Goal: Task Accomplishment & Management: Manage account settings

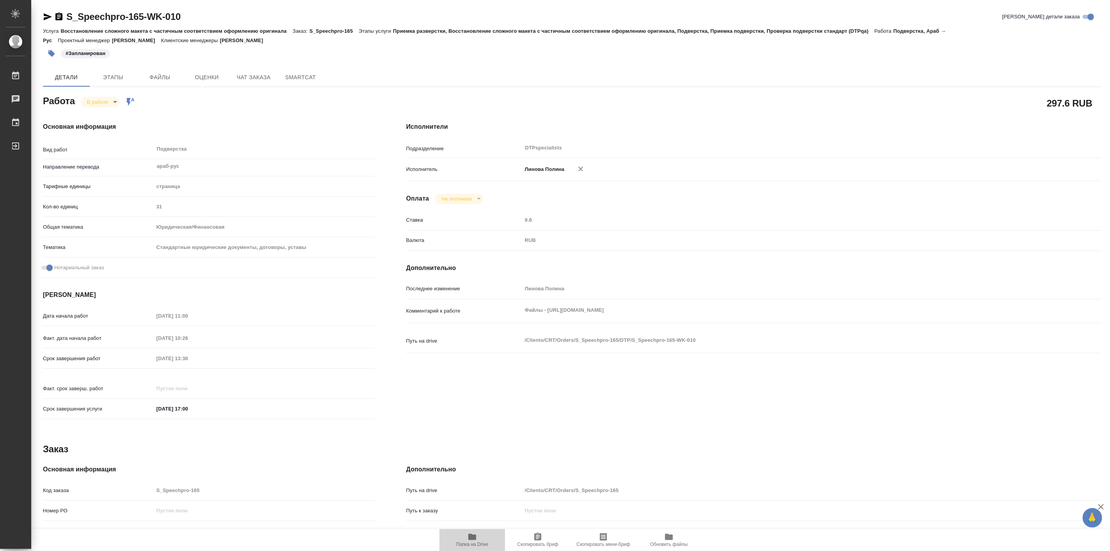
click at [465, 536] on span "Папка на Drive" at bounding box center [472, 539] width 56 height 15
click at [96, 100] on body "🙏 .cls-1 fill:#fff; AWATERA Linova Polina Работы 0 Чаты График Выйти S_Speechpr…" at bounding box center [555, 275] width 1110 height 551
click at [109, 111] on button "Выполнен" at bounding box center [101, 115] width 28 height 9
type textarea "x"
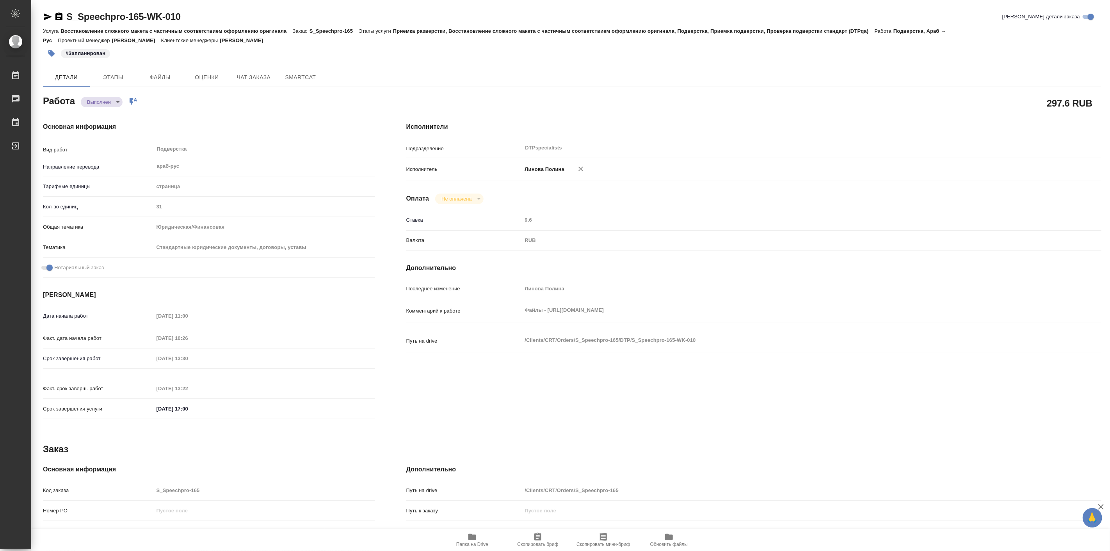
type textarea "x"
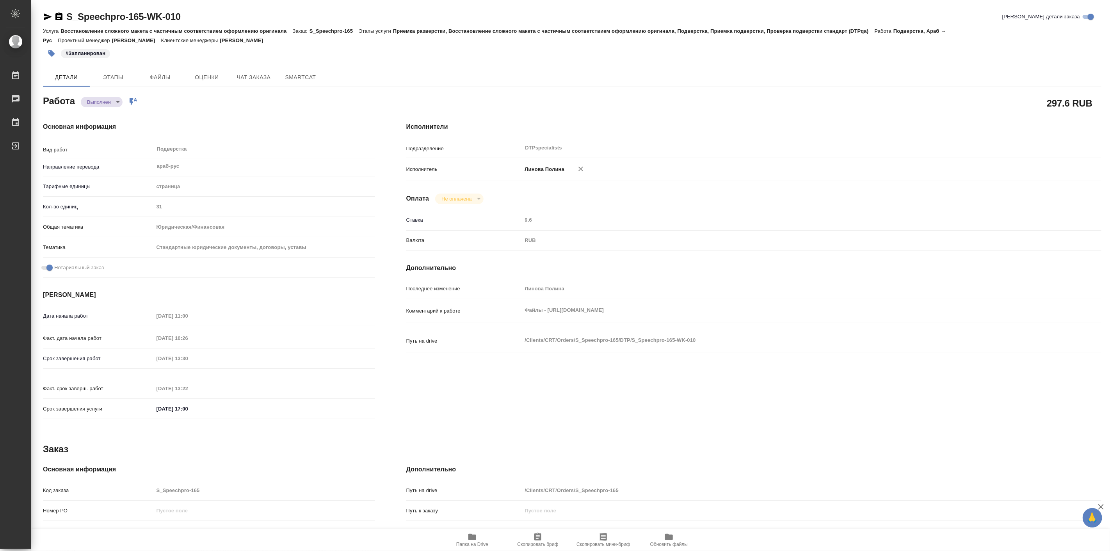
type textarea "x"
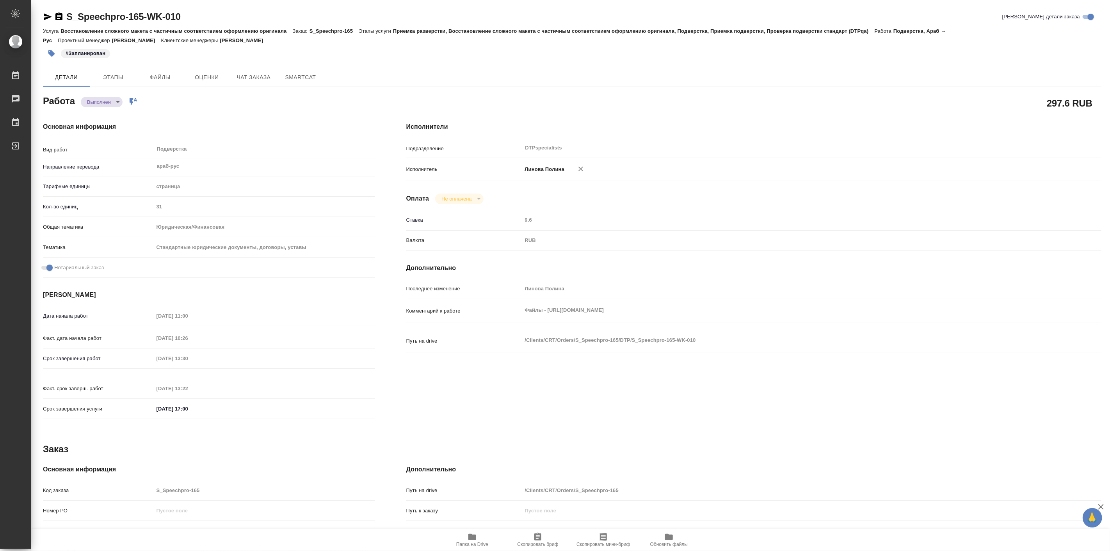
type textarea "x"
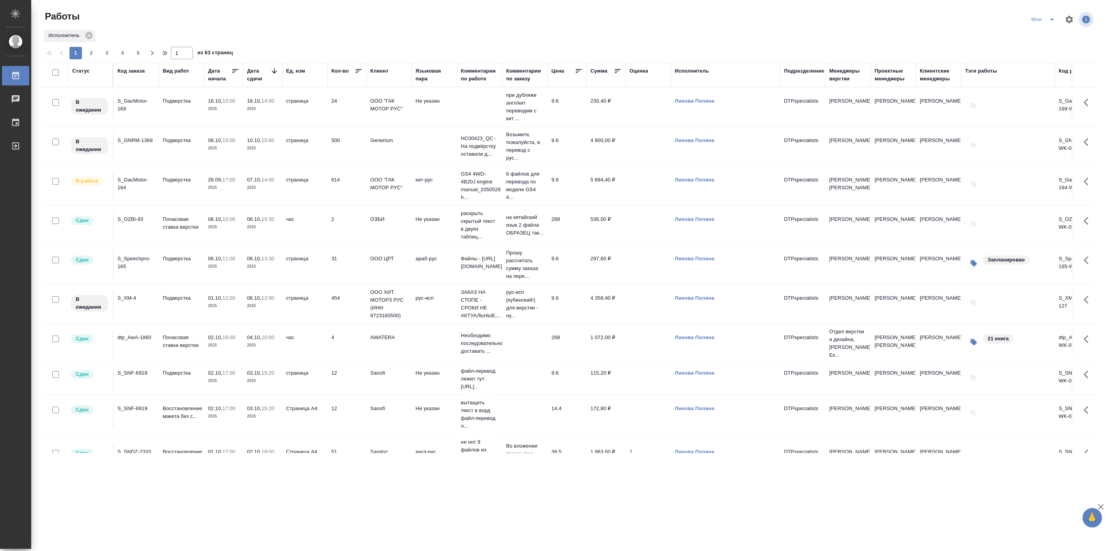
click at [1055, 20] on icon "split button" at bounding box center [1052, 19] width 9 height 9
click at [287, 307] on td "страница" at bounding box center [304, 303] width 45 height 27
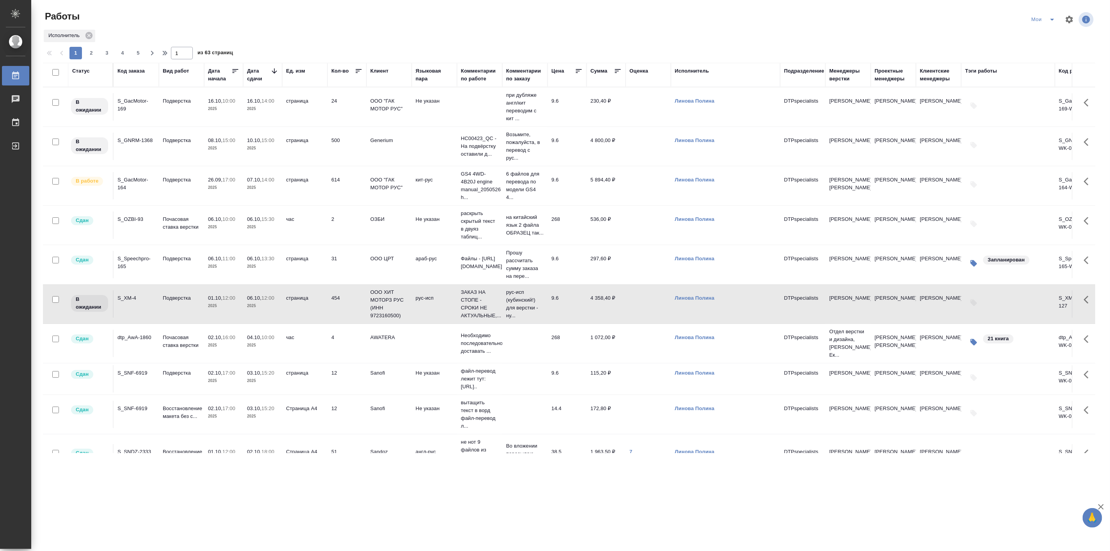
click at [287, 307] on td "страница" at bounding box center [304, 303] width 45 height 27
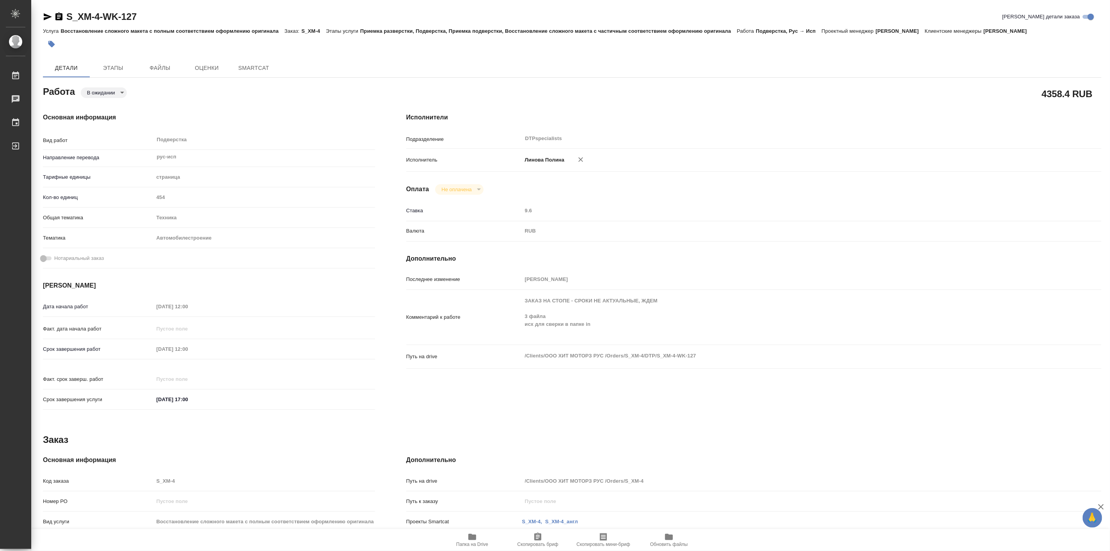
type textarea "x"
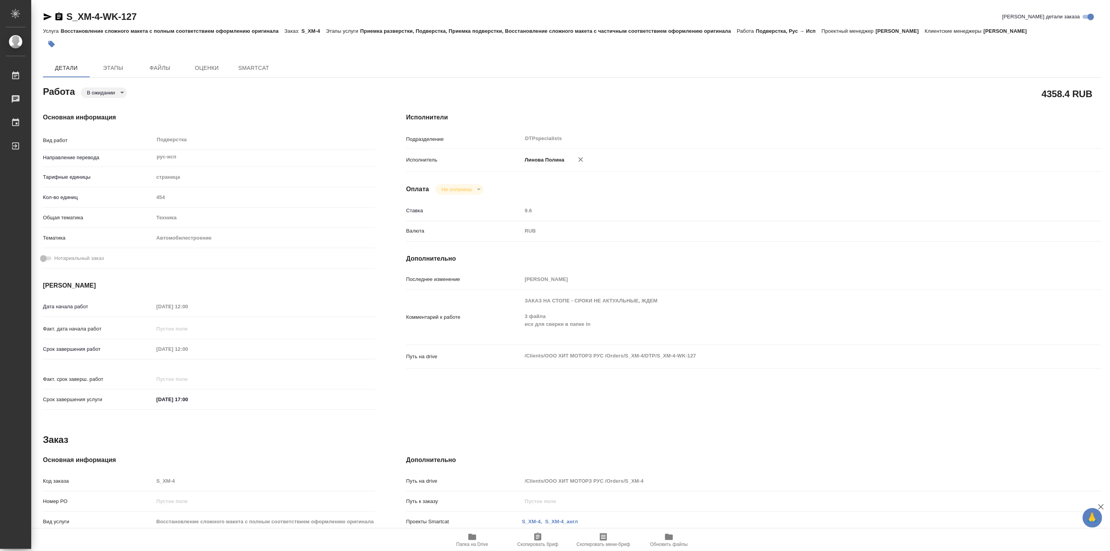
type textarea "x"
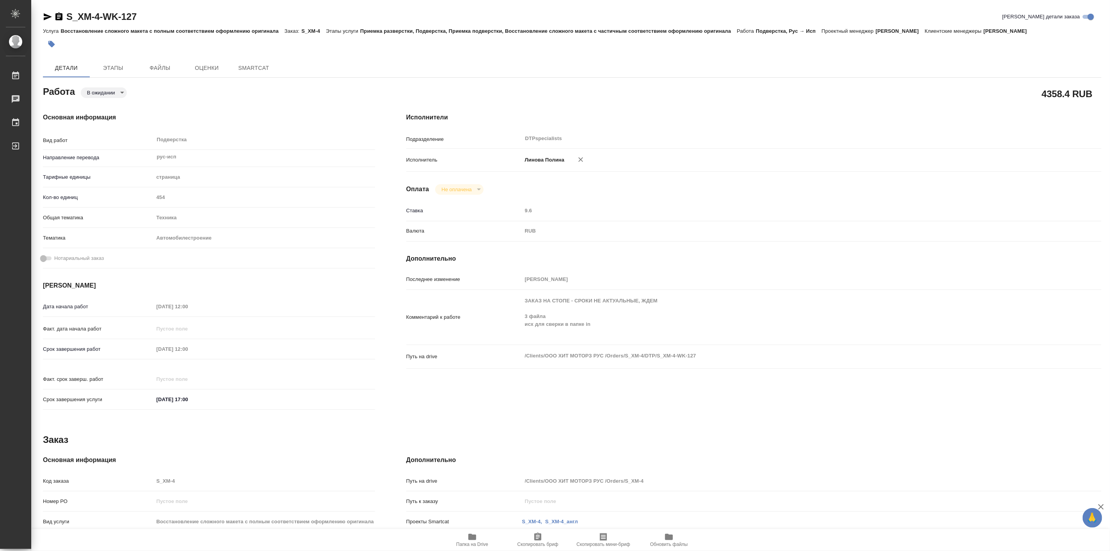
type textarea "x"
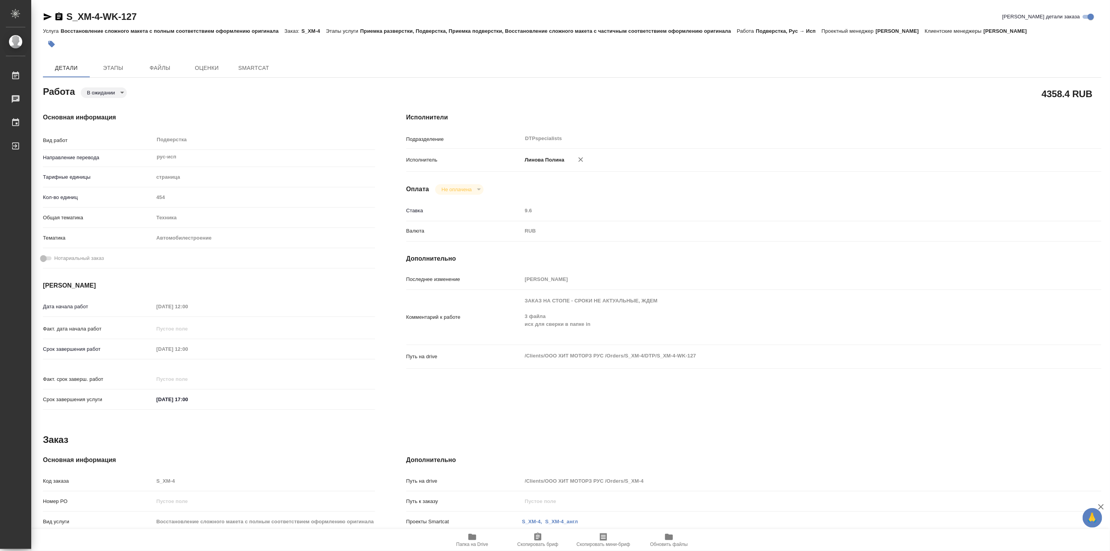
type textarea "x"
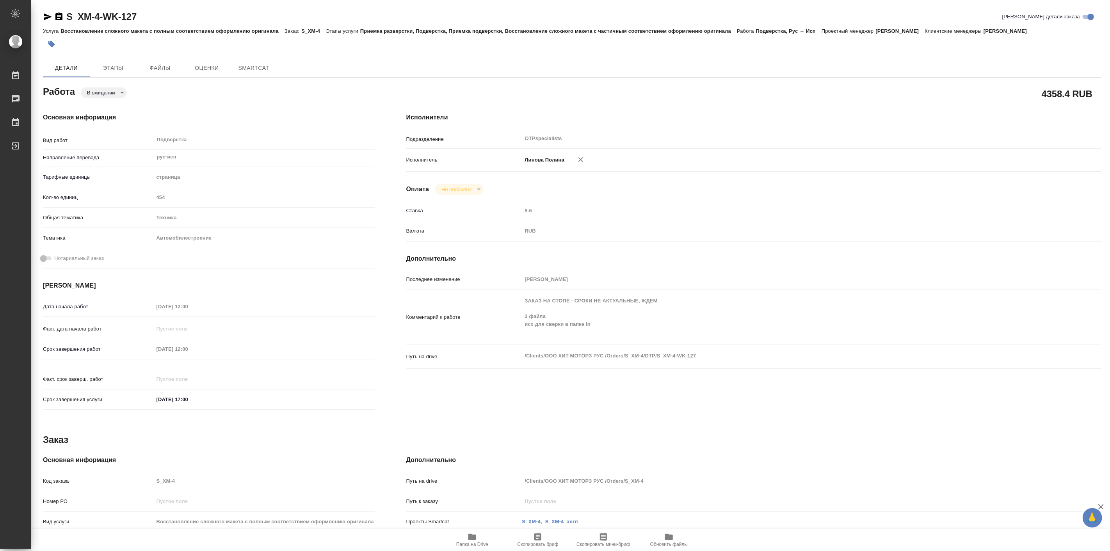
type textarea "x"
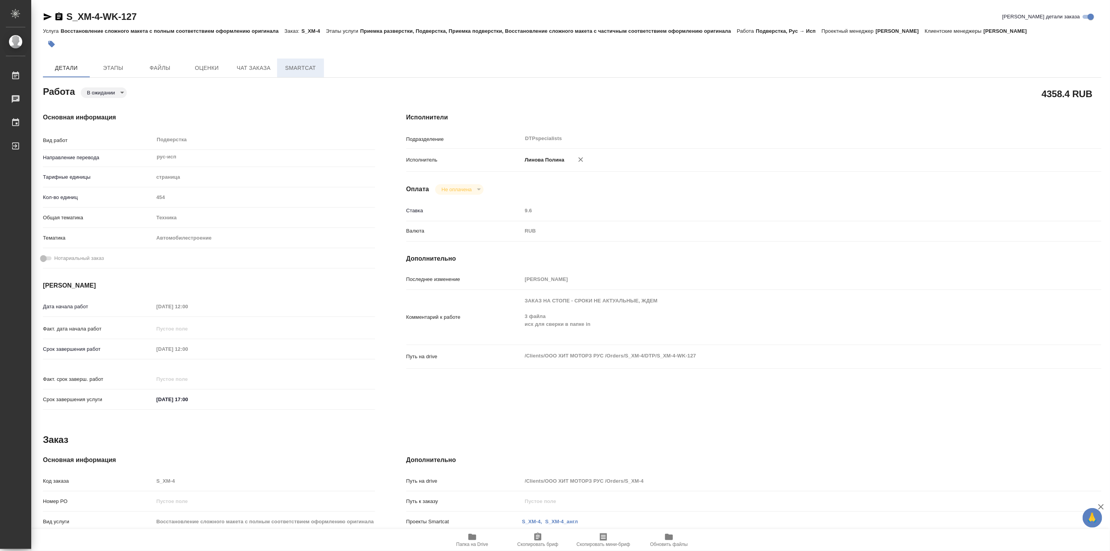
type textarea "x"
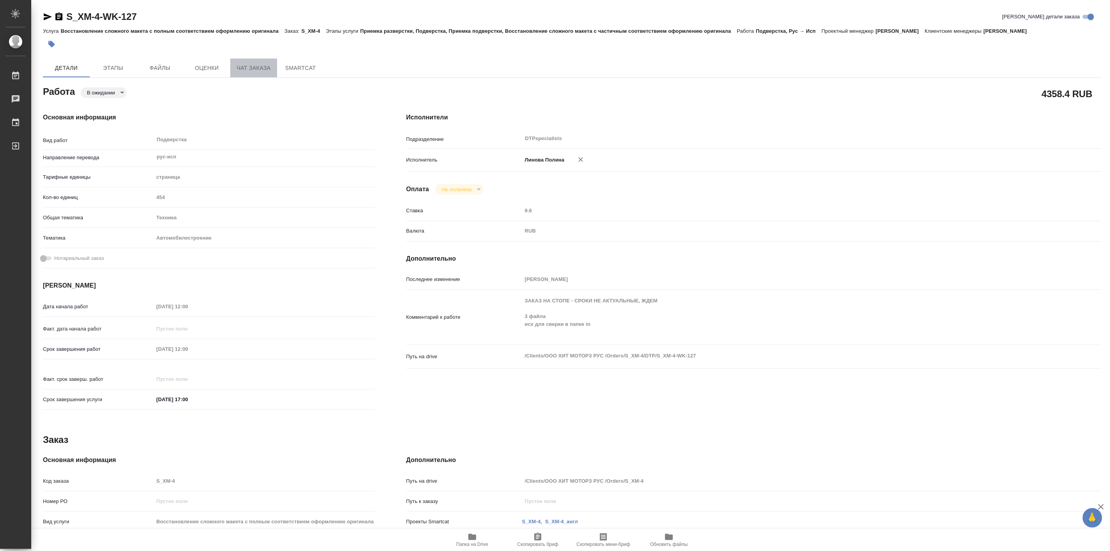
click at [266, 66] on span "Чат заказа" at bounding box center [253, 68] width 37 height 10
type textarea "x"
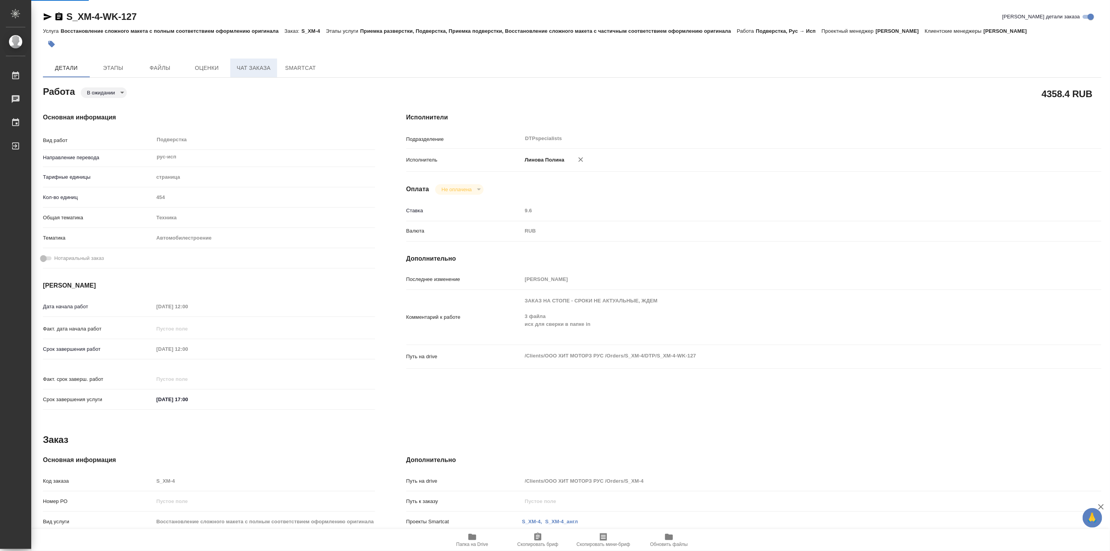
type textarea "x"
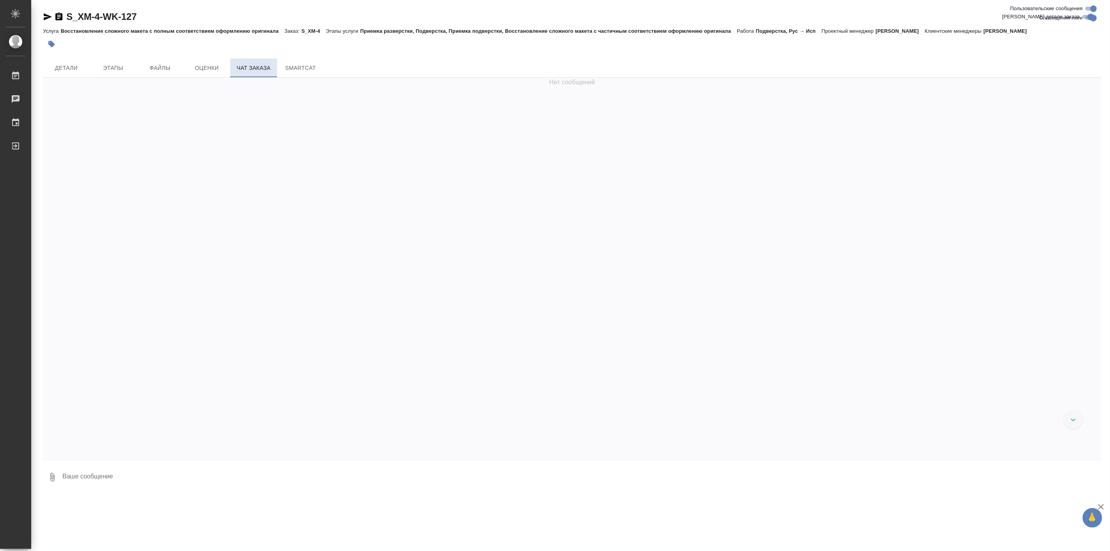
scroll to position [65337, 0]
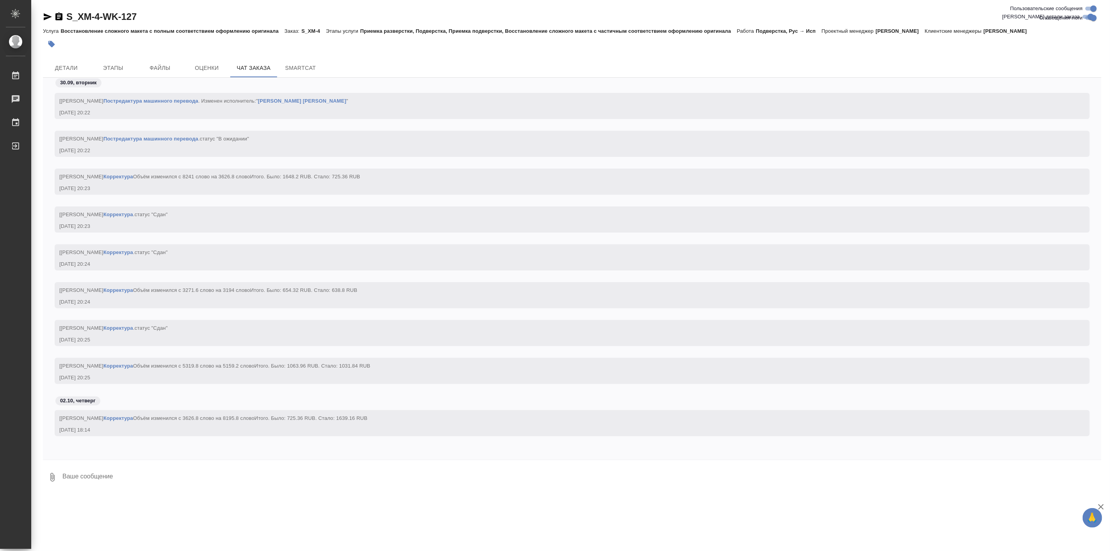
click at [45, 18] on icon "button" at bounding box center [48, 16] width 8 height 7
click at [928, 68] on div "Детали Этапы Файлы Оценки Чат заказа SmartCat" at bounding box center [572, 68] width 1059 height 19
